Goal: Task Accomplishment & Management: Complete application form

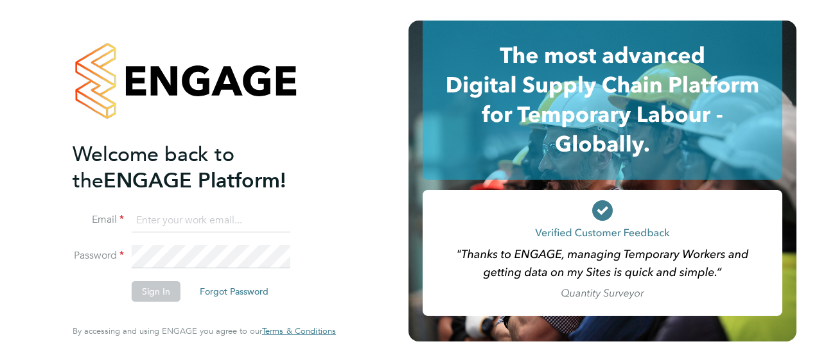
type input "[PERSON_NAME][EMAIL_ADDRESS][PERSON_NAME][DOMAIN_NAME]"
click at [158, 291] on button "Sign In" at bounding box center [156, 291] width 49 height 21
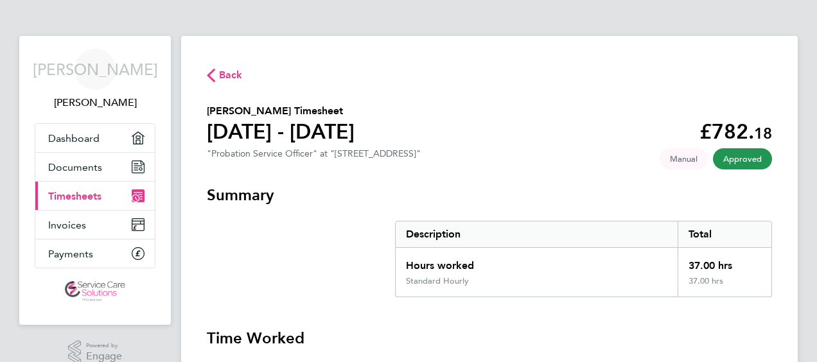
click at [85, 193] on span "Timesheets" at bounding box center [74, 196] width 53 height 12
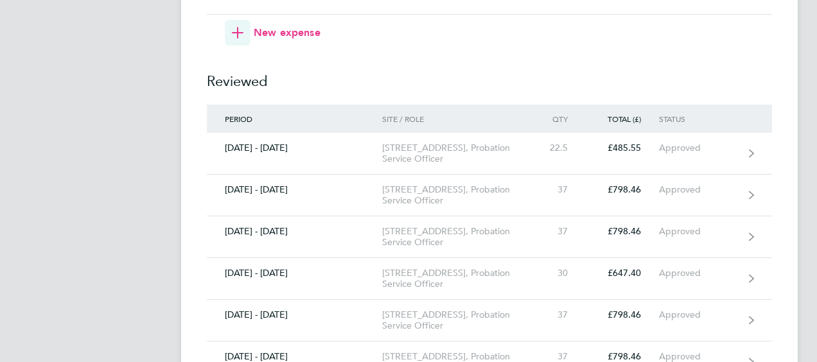
scroll to position [1992, 0]
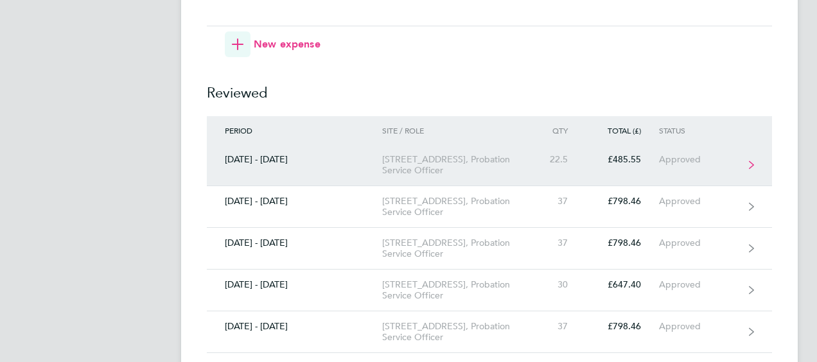
click at [752, 161] on icon at bounding box center [751, 165] width 5 height 9
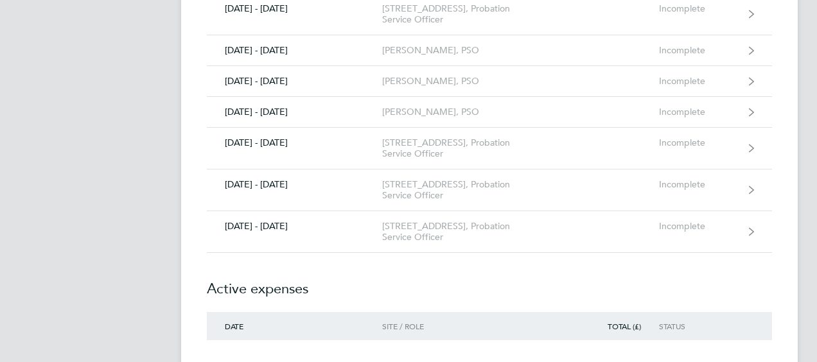
scroll to position [1680, 0]
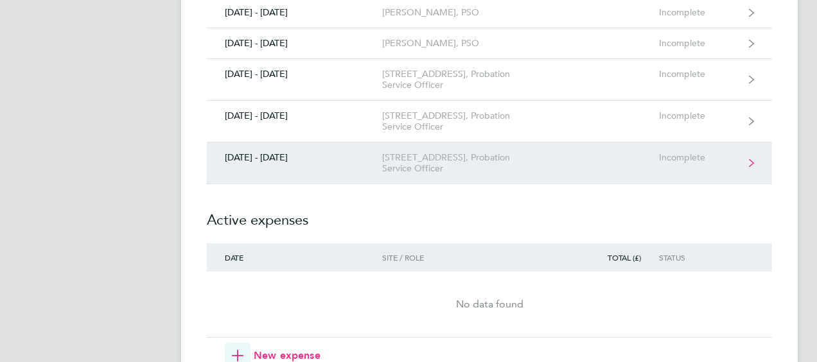
click at [428, 154] on div "208 Lewisham High Street, Probation Service Officer" at bounding box center [455, 163] width 147 height 22
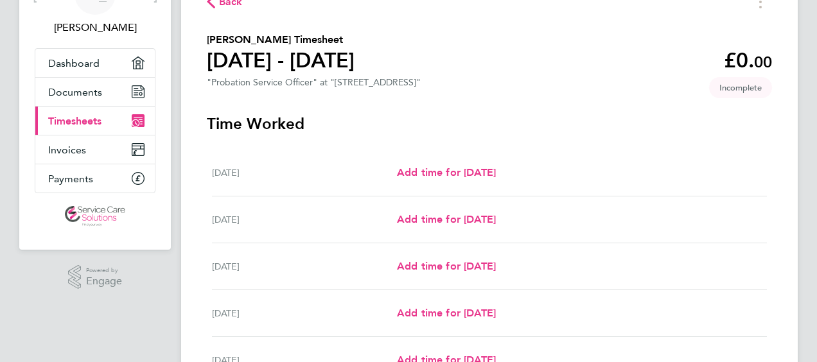
scroll to position [129, 0]
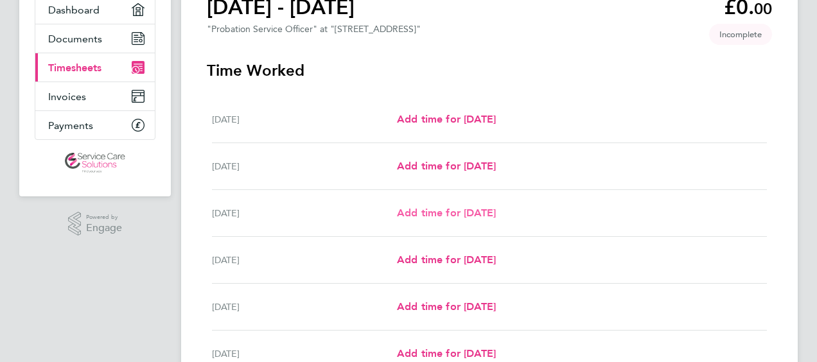
click at [463, 213] on span "Add time for Wed 24 Sep" at bounding box center [446, 213] width 99 height 12
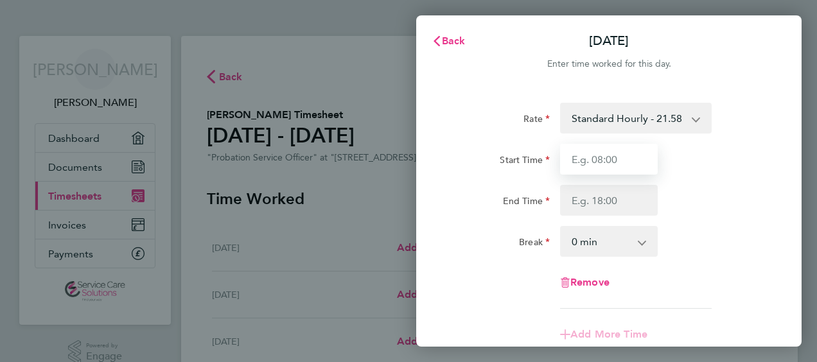
click at [626, 161] on input "Start Time" at bounding box center [609, 159] width 98 height 31
type input "09:00"
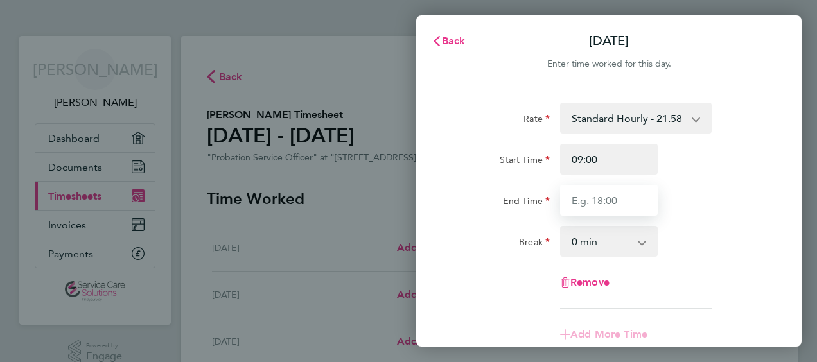
type input "17:00"
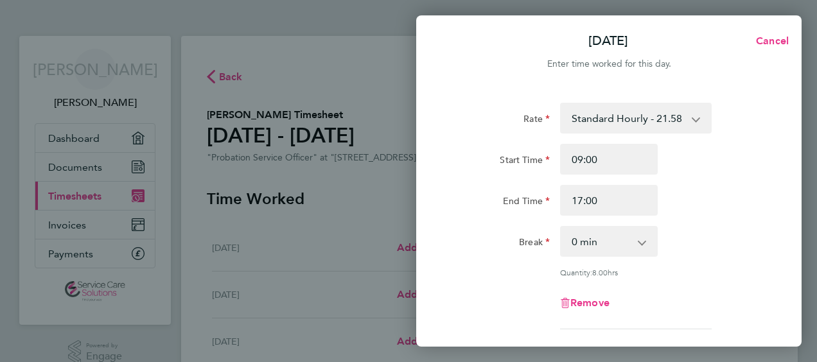
click at [644, 240] on app-icon-cross-button at bounding box center [648, 241] width 15 height 28
click at [636, 243] on select "0 min 15 min 30 min 45 min 60 min 75 min 90 min" at bounding box center [602, 241] width 80 height 28
select select "30"
click at [562, 227] on select "0 min 15 min 30 min 45 min 60 min 75 min 90 min" at bounding box center [602, 241] width 80 height 28
click at [724, 179] on div "Start Time 09:00 End Time 17:00" at bounding box center [609, 180] width 324 height 72
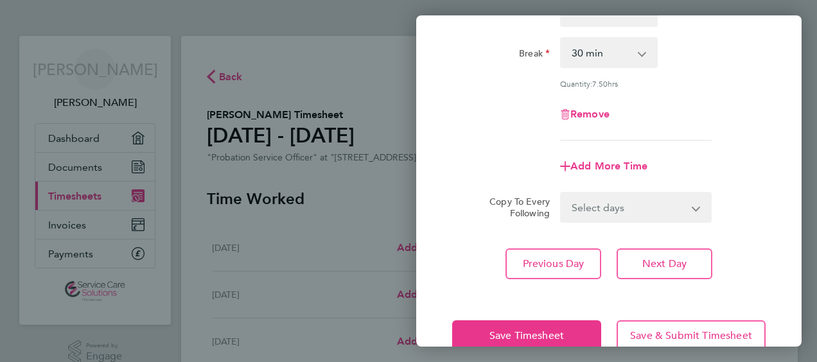
scroll to position [193, 0]
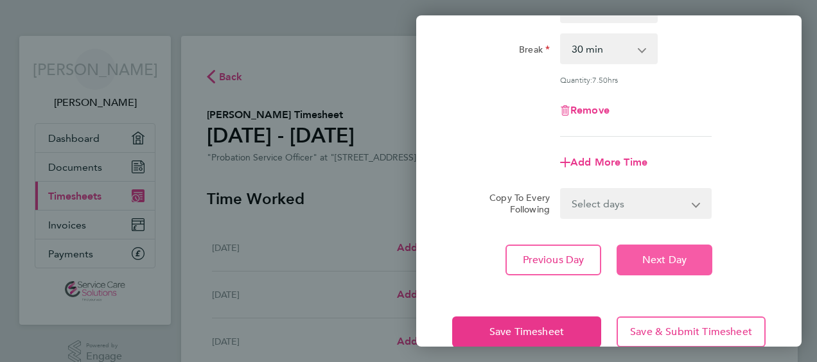
click at [661, 255] on span "Next Day" at bounding box center [665, 260] width 44 height 13
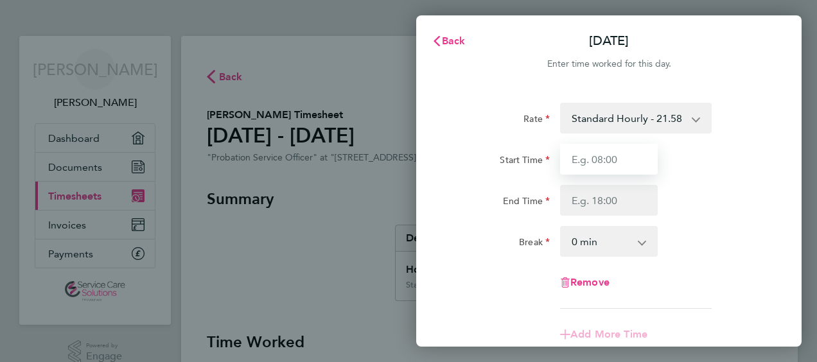
click at [604, 157] on input "Start Time" at bounding box center [609, 159] width 98 height 31
type input "09:00"
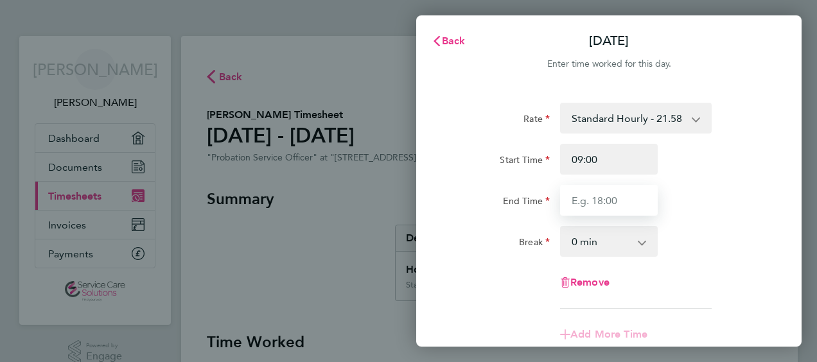
type input "17:00"
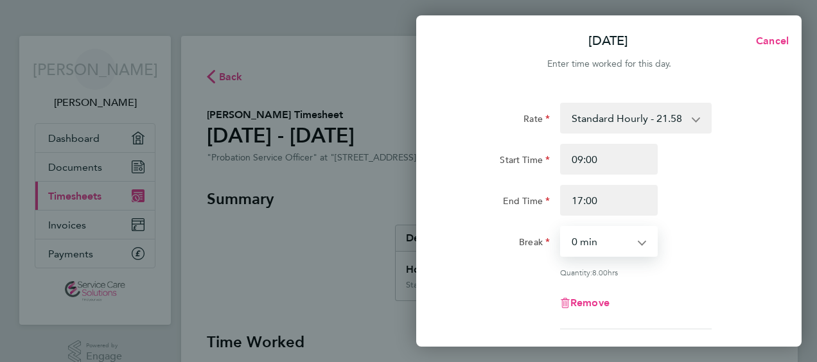
click at [607, 245] on select "0 min 15 min 30 min 45 min 60 min 75 min 90 min" at bounding box center [602, 241] width 80 height 28
select select "30"
click at [562, 227] on select "0 min 15 min 30 min 45 min 60 min 75 min 90 min" at bounding box center [602, 241] width 80 height 28
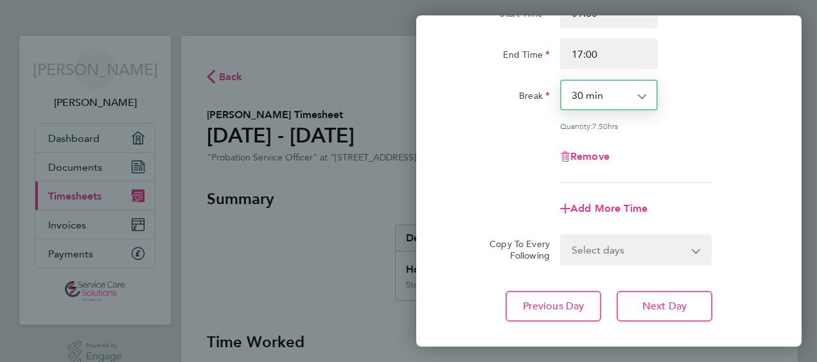
scroll to position [218, 0]
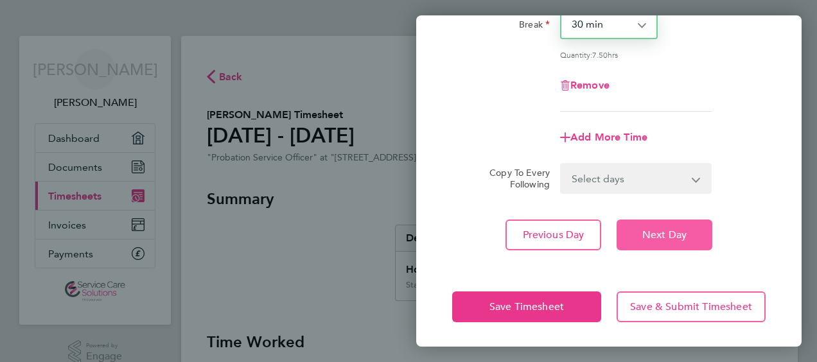
click at [670, 234] on span "Next Day" at bounding box center [665, 235] width 44 height 13
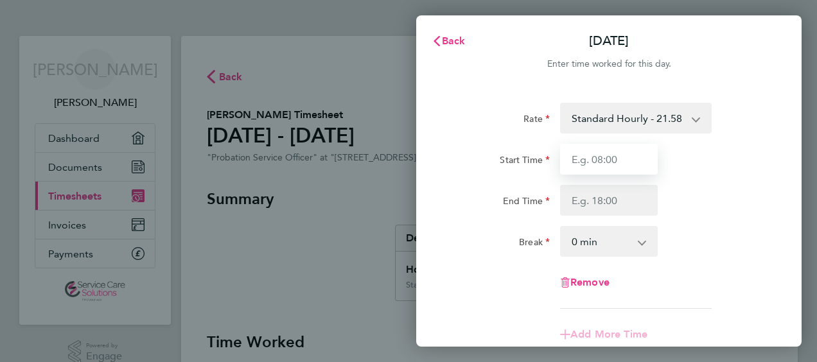
click at [621, 160] on input "Start Time" at bounding box center [609, 159] width 98 height 31
type input "09:00"
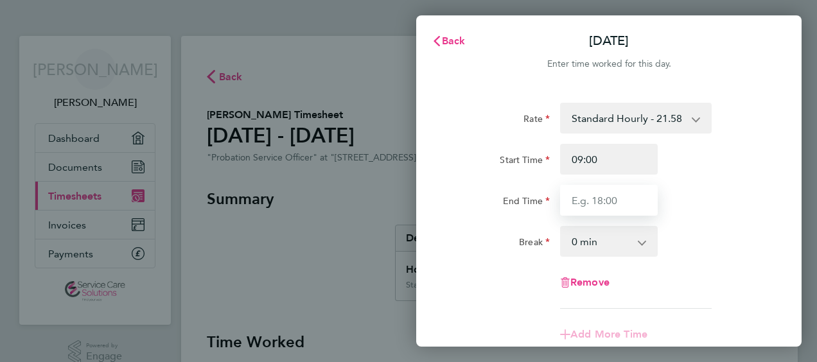
type input "17:00"
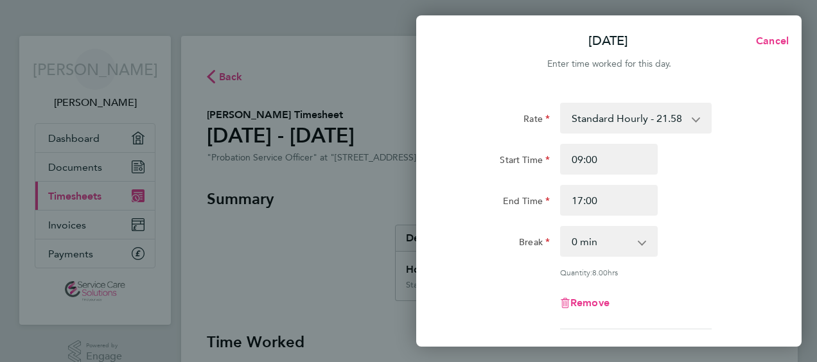
click at [643, 243] on app-icon-cross-button at bounding box center [648, 241] width 15 height 28
click at [621, 243] on select "0 min 15 min 30 min 45 min 60 min 75 min 90 min" at bounding box center [602, 241] width 80 height 28
select select "30"
click at [562, 227] on select "0 min 15 min 30 min 45 min 60 min 75 min 90 min" at bounding box center [602, 241] width 80 height 28
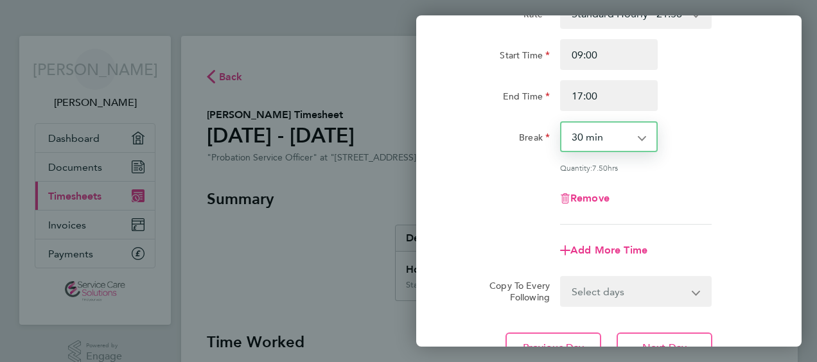
scroll to position [218, 0]
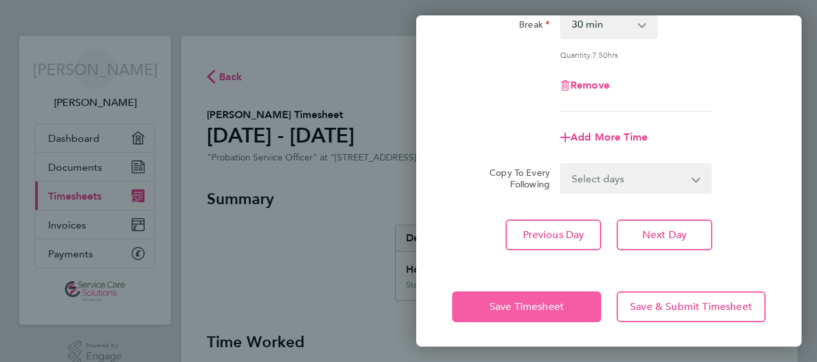
click at [506, 306] on span "Save Timesheet" at bounding box center [527, 307] width 75 height 13
